Goal: Information Seeking & Learning: Check status

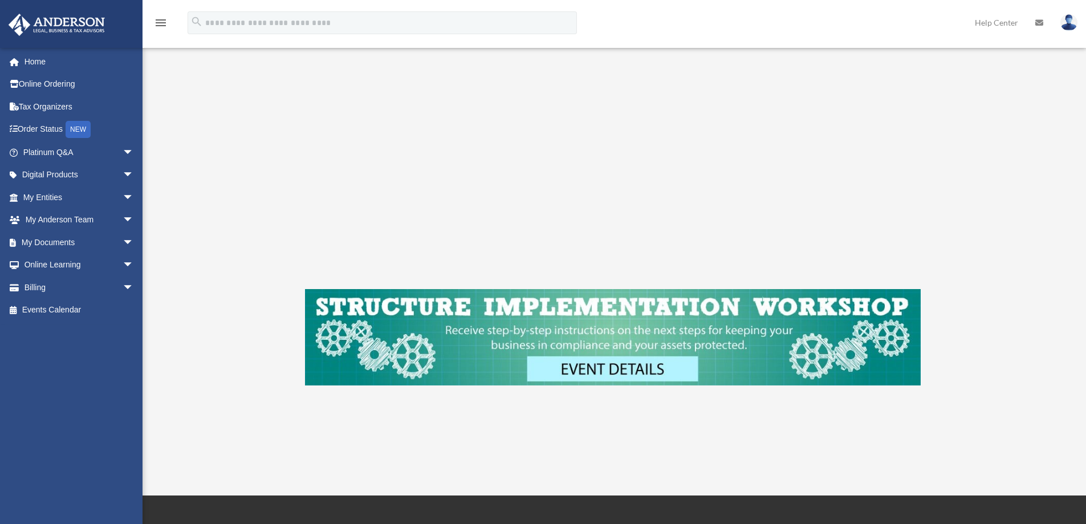
scroll to position [285, 0]
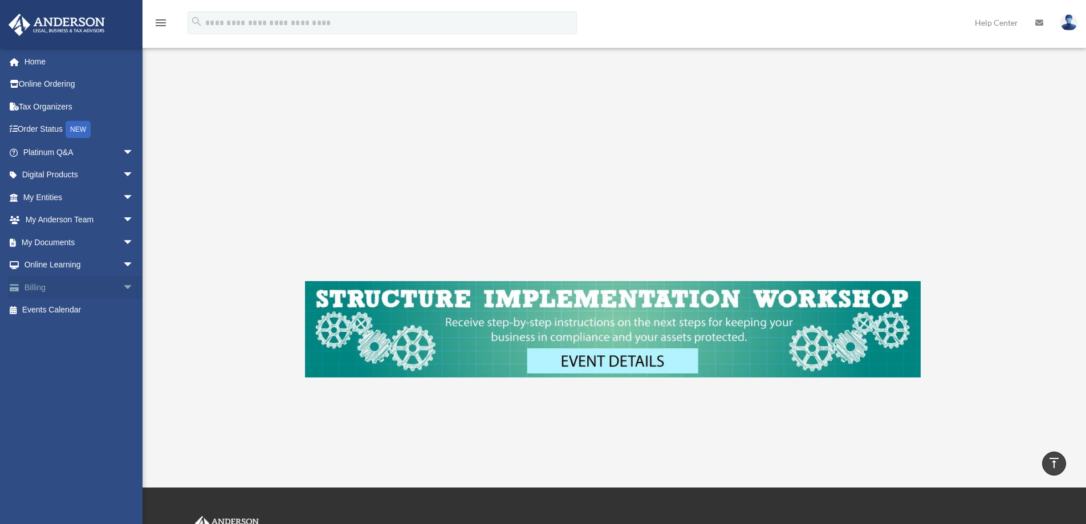
click at [44, 288] on link "Billing arrow_drop_down" at bounding box center [79, 287] width 143 height 23
click at [123, 289] on span "arrow_drop_down" at bounding box center [134, 287] width 23 height 23
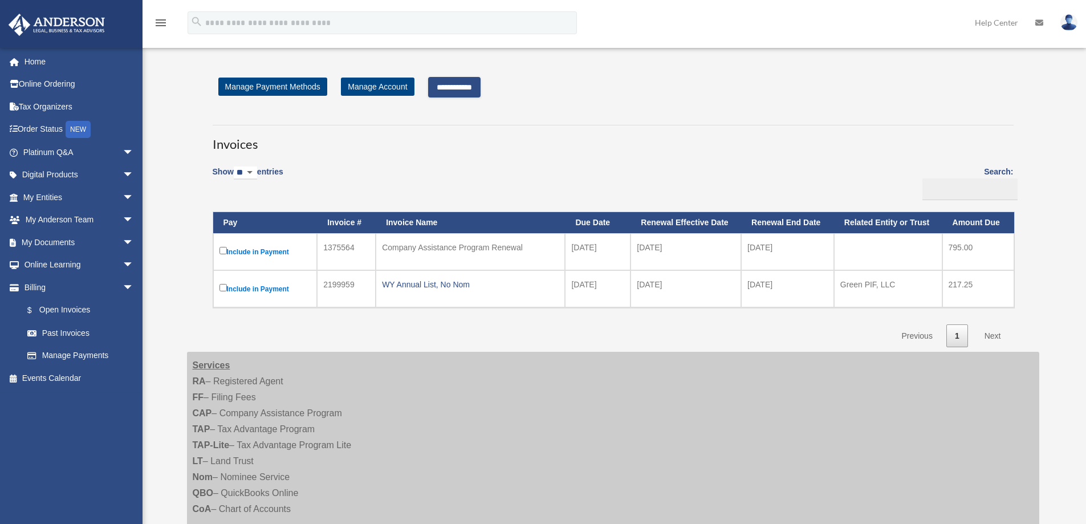
click at [458, 82] on input "**********" at bounding box center [454, 87] width 52 height 21
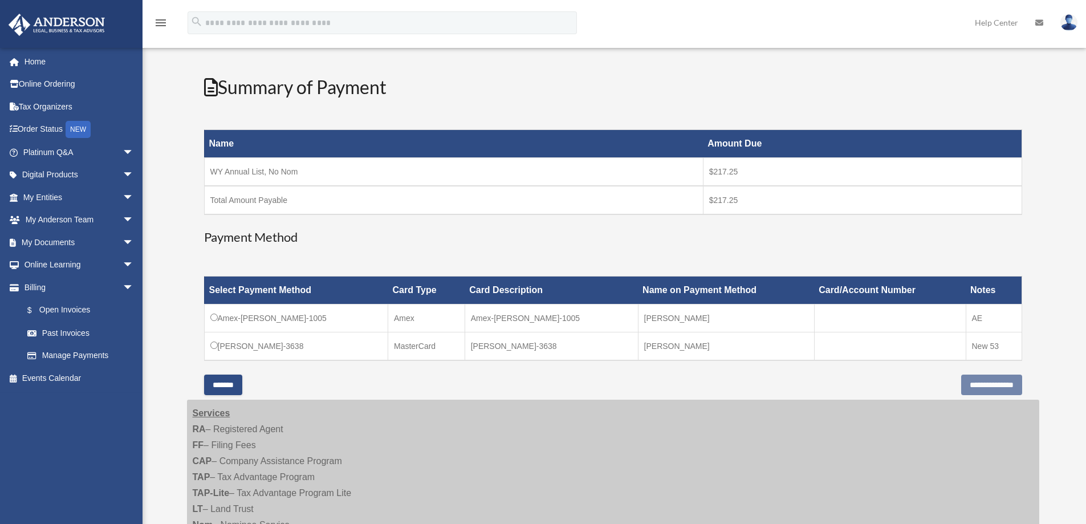
scroll to position [171, 0]
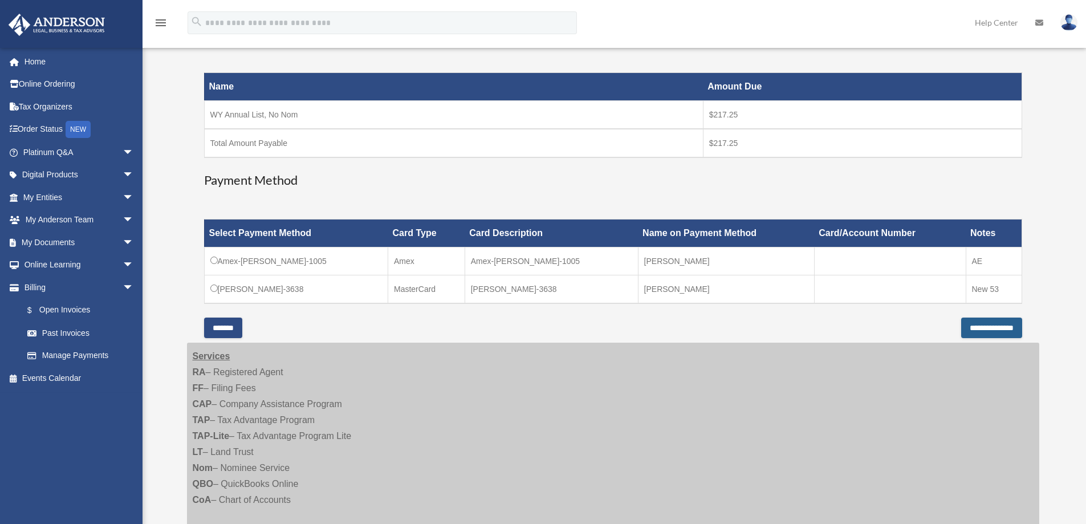
click at [978, 327] on input "**********" at bounding box center [991, 327] width 61 height 21
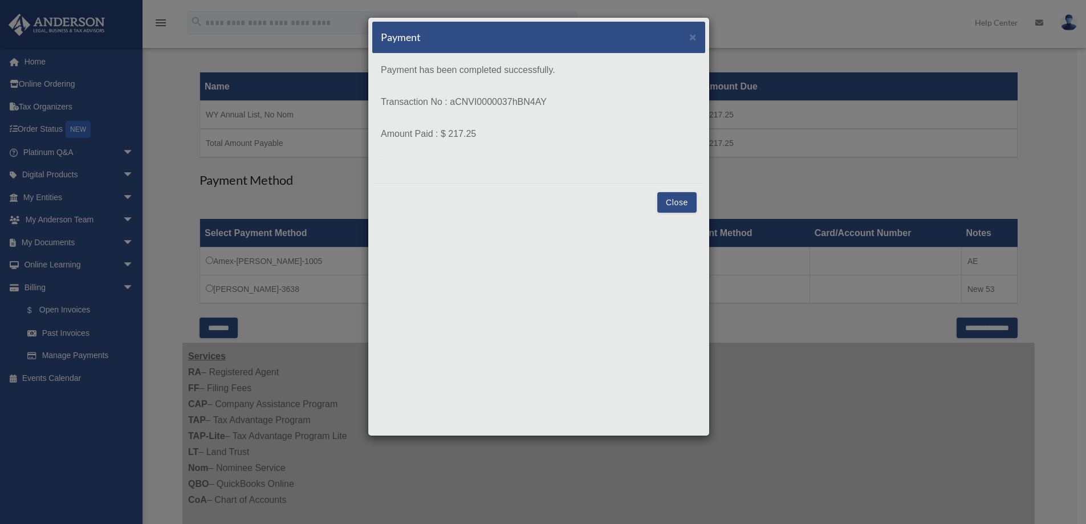
click at [675, 203] on button "Close" at bounding box center [676, 202] width 39 height 21
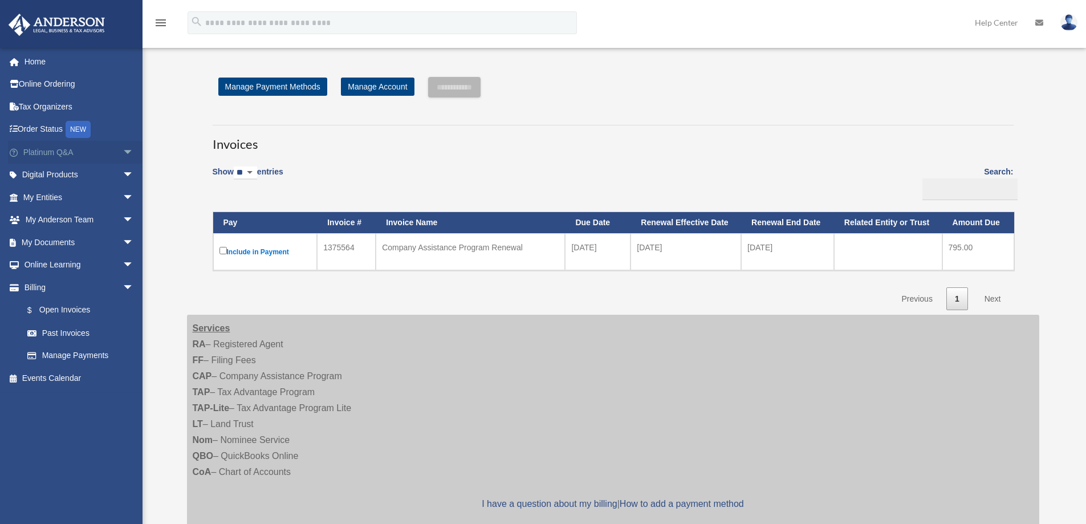
click at [44, 152] on link "Platinum Q&A arrow_drop_down" at bounding box center [79, 152] width 143 height 23
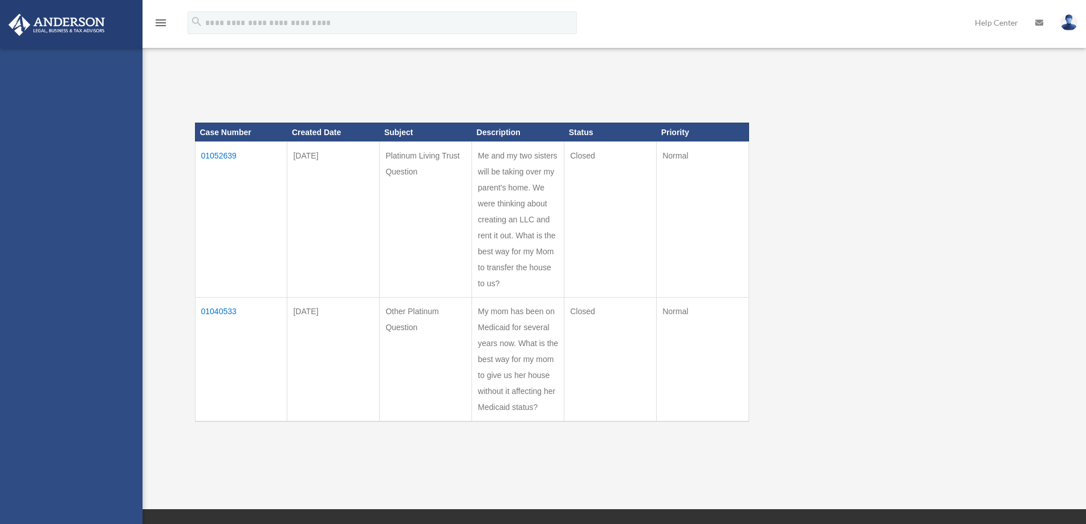
click at [113, 148] on div "masteryrealty@gmail.com Sign Out masteryrealty@gmail.com Home Online Ordering T…" at bounding box center [71, 309] width 142 height 524
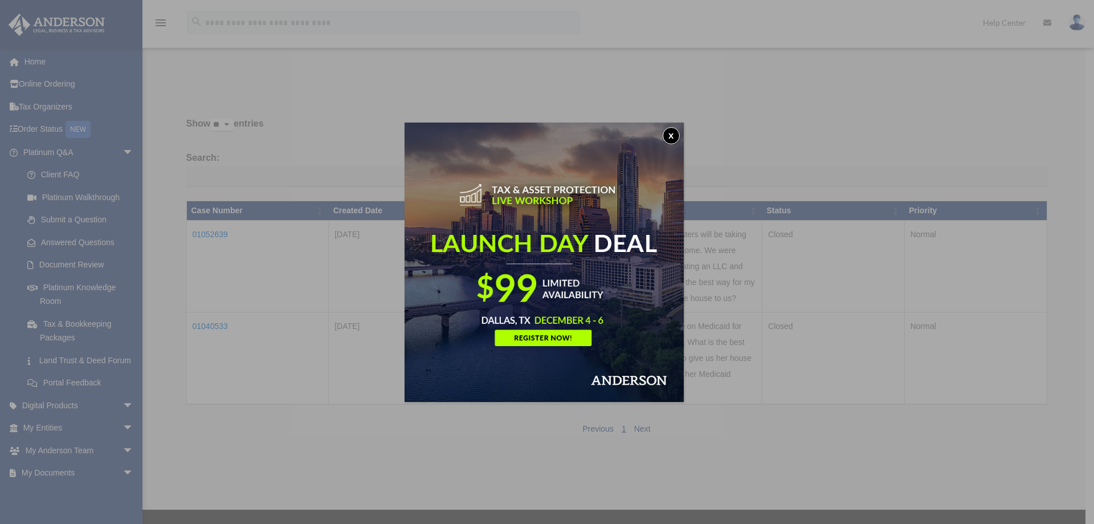
click at [678, 130] on button "x" at bounding box center [671, 135] width 17 height 17
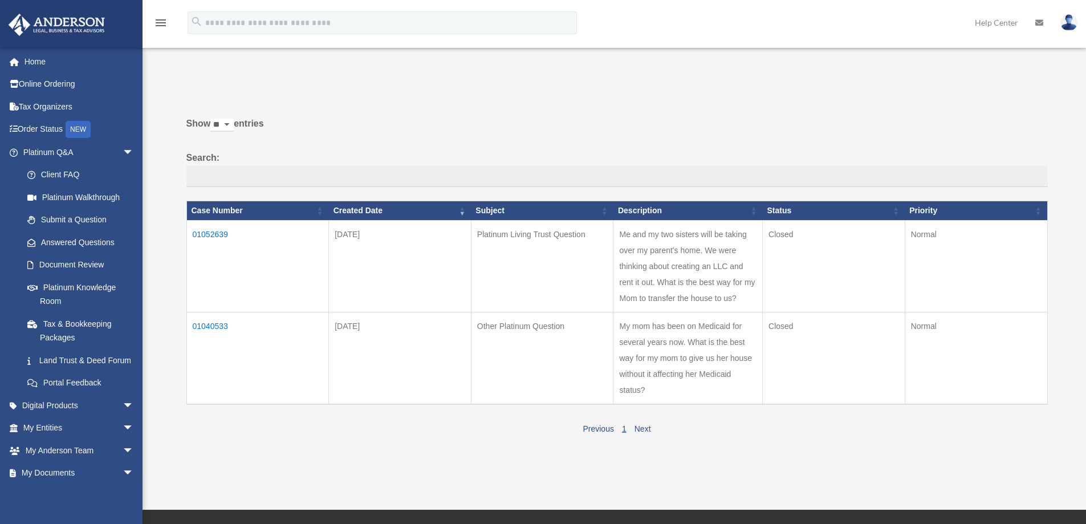
click at [213, 324] on td "01040533" at bounding box center [257, 358] width 142 height 92
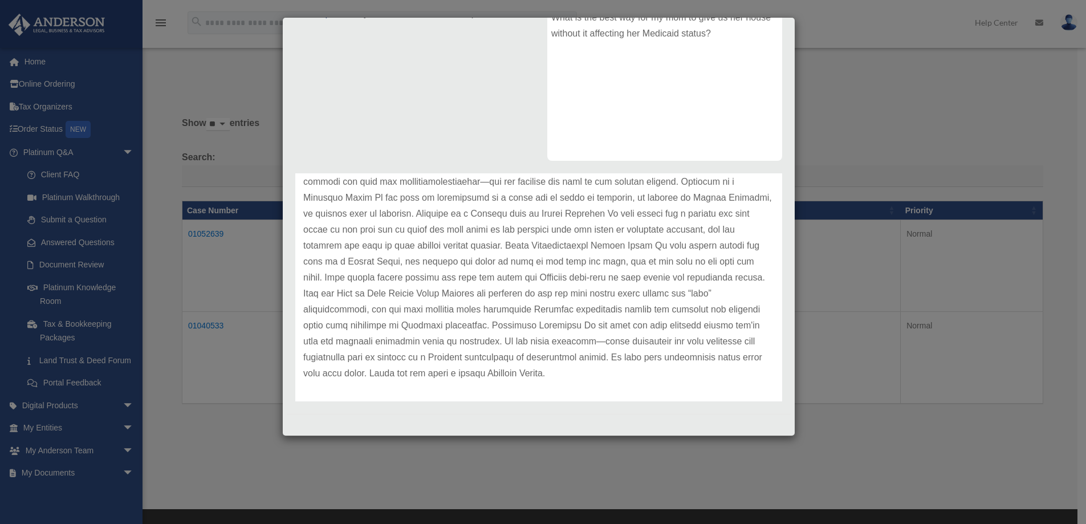
scroll to position [175, 0]
click at [841, 439] on div "Case Detail × Other Platinum Question Case Number 01040533 Created Date July 14…" at bounding box center [543, 262] width 1086 height 524
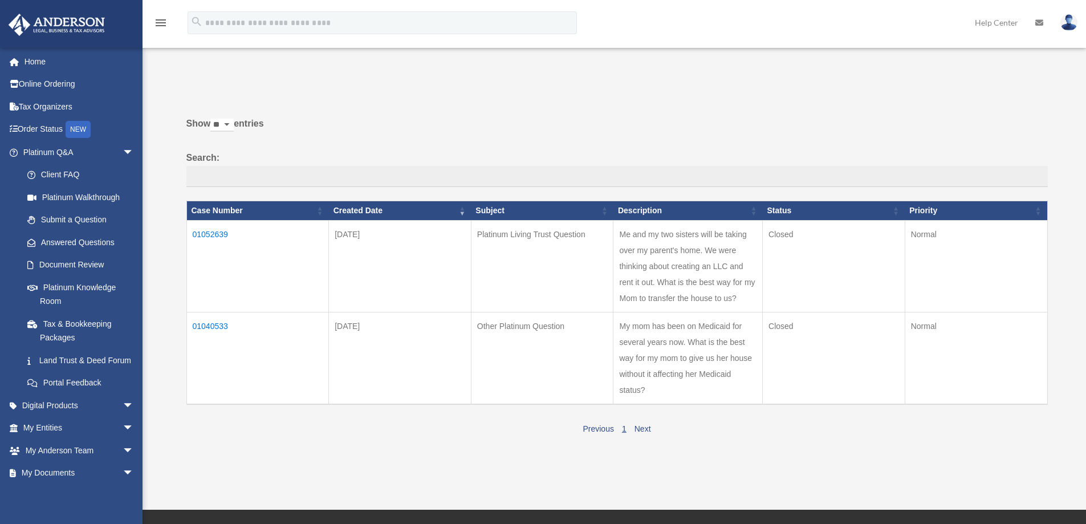
click at [225, 232] on td "01052639" at bounding box center [257, 266] width 142 height 92
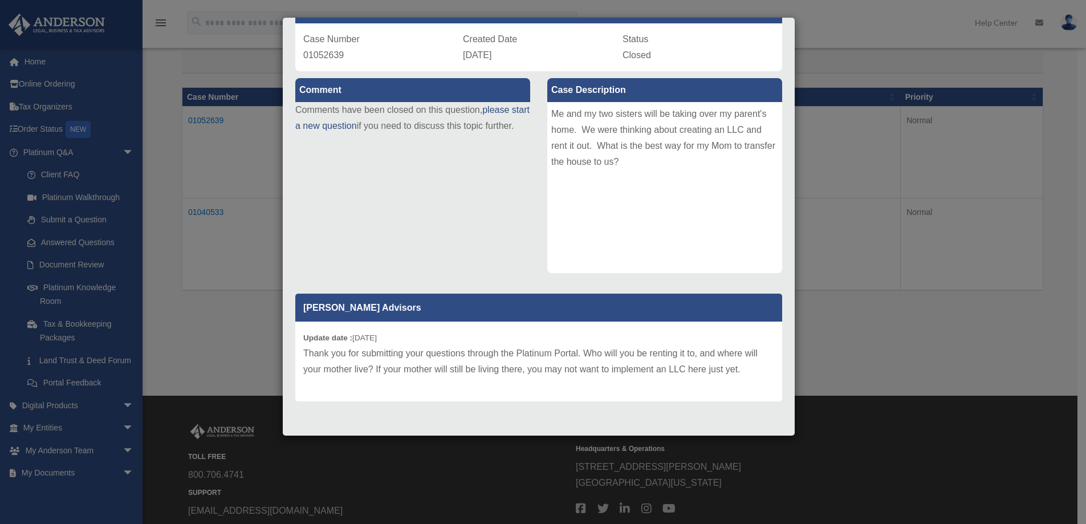
scroll to position [114, 0]
click at [613, 377] on p "Thank you for submitting your questions through the Platinum Portal. Who will y…" at bounding box center [538, 361] width 471 height 32
click at [452, 179] on div "Comment Comments have been closed on this question, please start a new question…" at bounding box center [539, 238] width 504 height 334
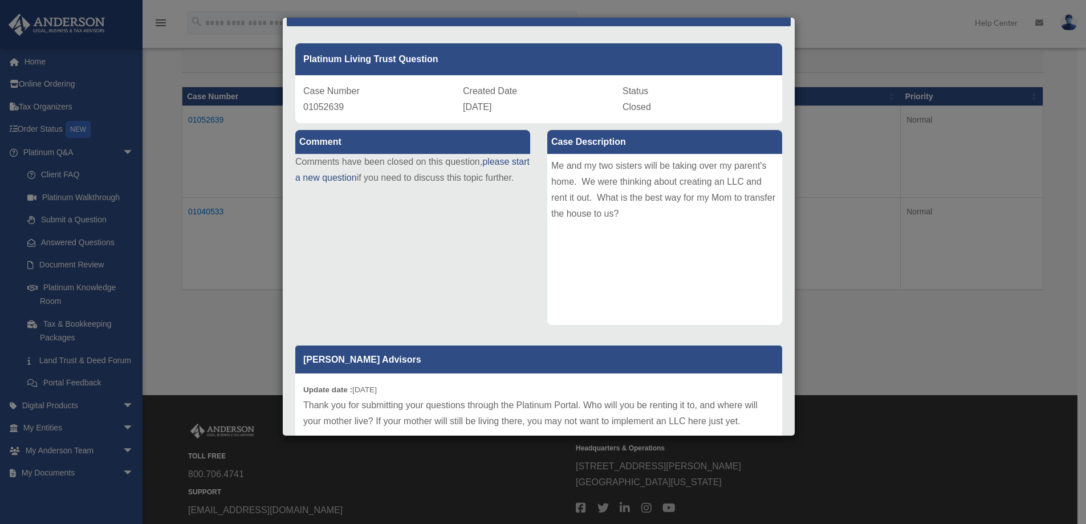
scroll to position [0, 0]
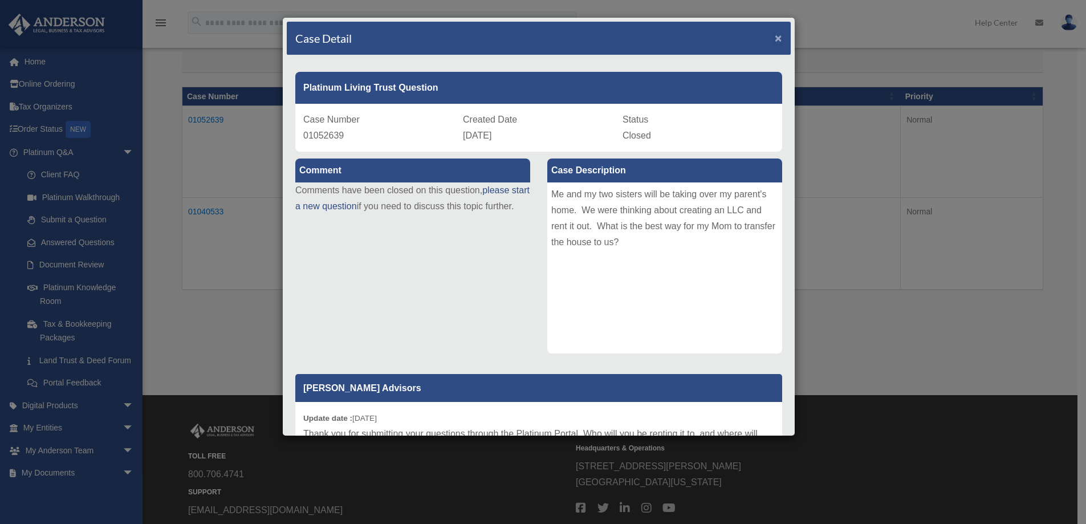
click at [774, 38] on span "×" at bounding box center [777, 37] width 7 height 13
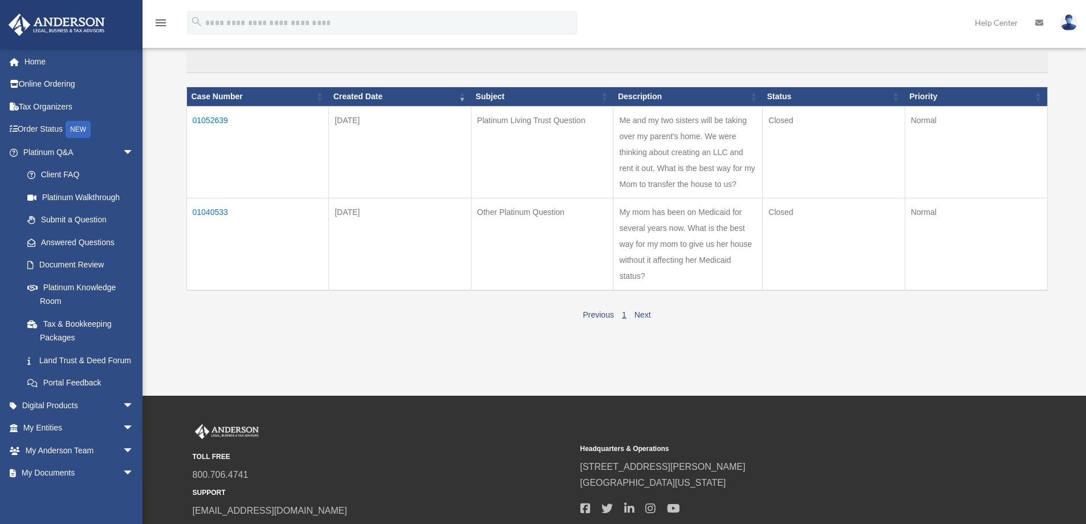
click at [1067, 28] on img at bounding box center [1068, 22] width 17 height 17
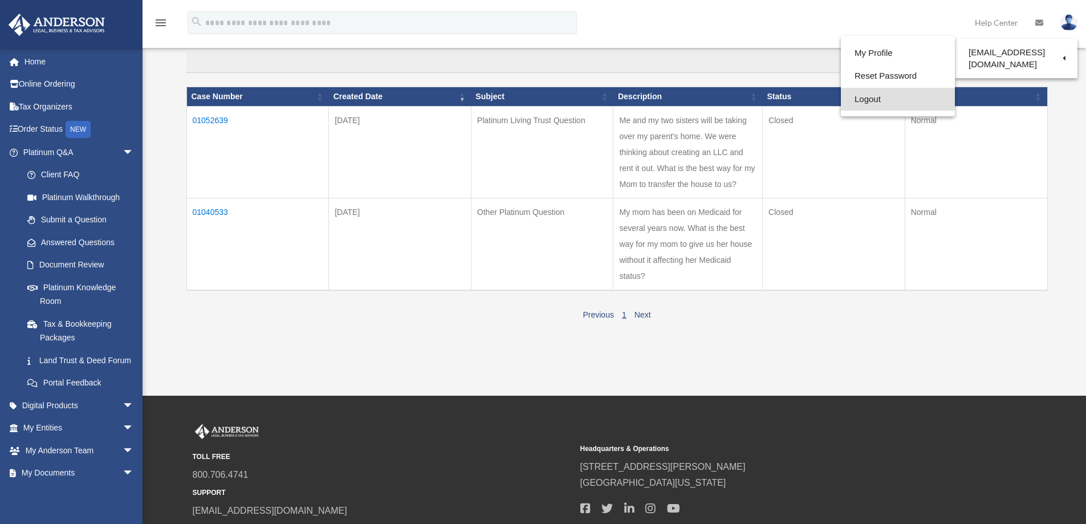
click at [869, 95] on link "Logout" at bounding box center [898, 99] width 114 height 23
